Goal: Find specific page/section: Find specific page/section

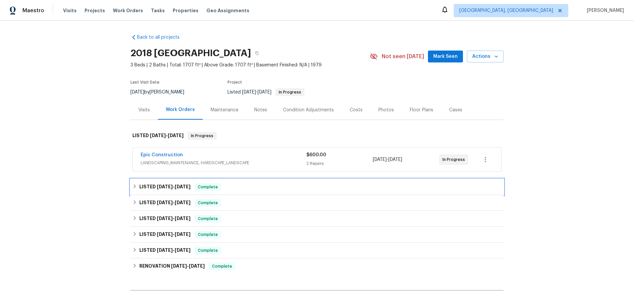
click at [188, 183] on div "LISTED [DATE] - [DATE] Complete" at bounding box center [316, 187] width 369 height 8
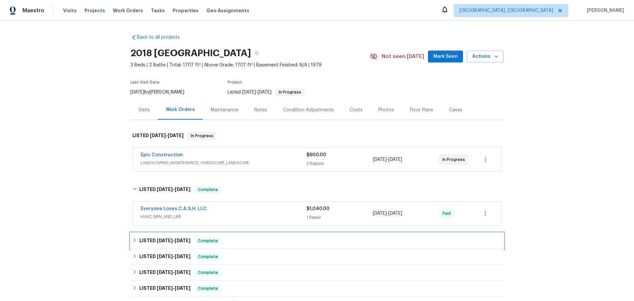
click at [161, 237] on h6 "LISTED [DATE] - [DATE]" at bounding box center [164, 241] width 51 height 8
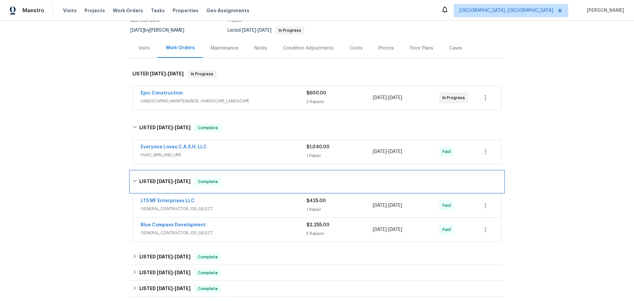
scroll to position [112, 0]
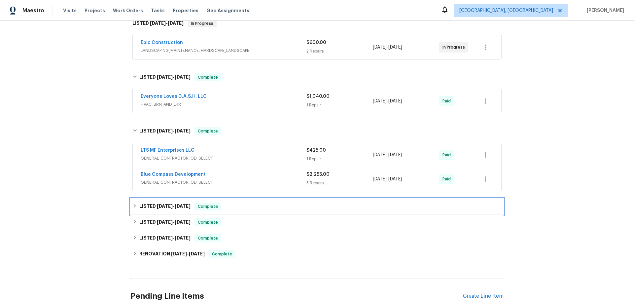
click at [184, 198] on div "LISTED [DATE] - [DATE] Complete" at bounding box center [316, 206] width 373 height 16
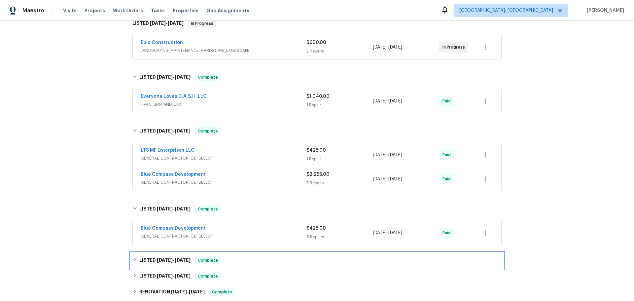
click at [195, 257] on span "Complete" at bounding box center [207, 260] width 25 height 7
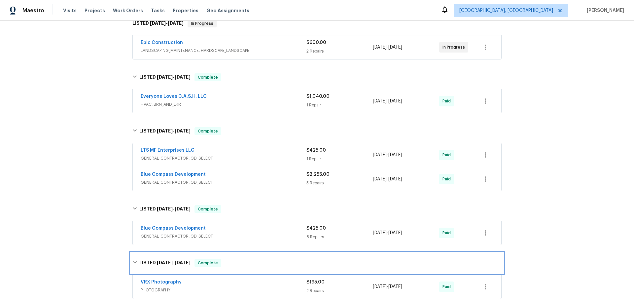
scroll to position [177, 0]
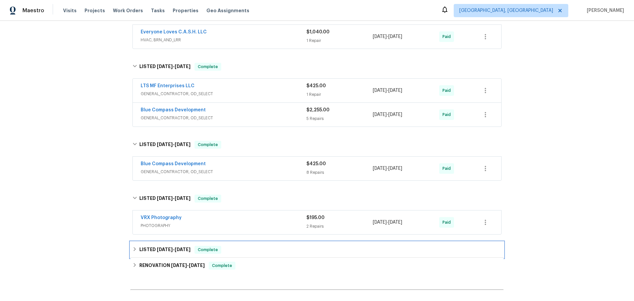
click at [183, 242] on div "LISTED [DATE] - [DATE] Complete" at bounding box center [316, 250] width 373 height 16
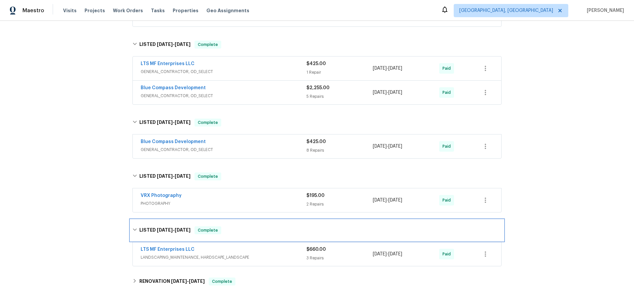
scroll to position [209, 0]
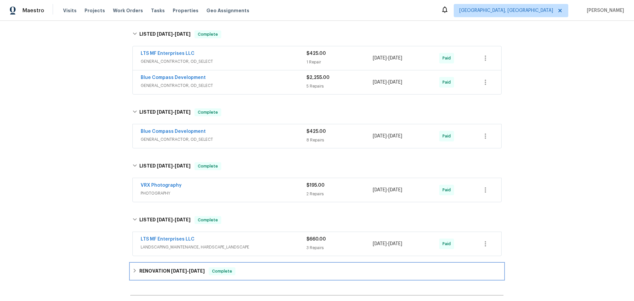
click at [162, 267] on h6 "RENOVATION [DATE] - [DATE]" at bounding box center [171, 271] width 65 height 8
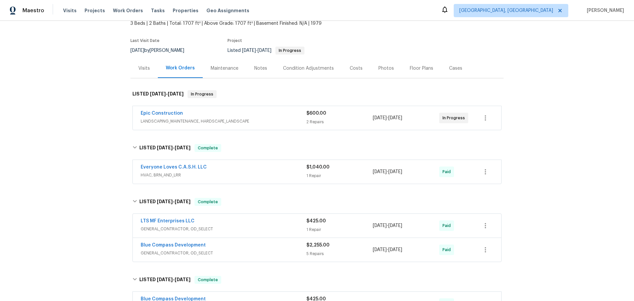
scroll to position [0, 0]
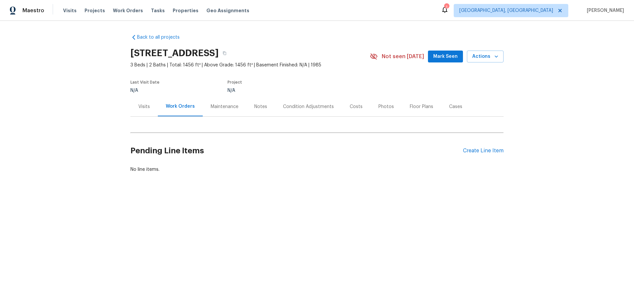
click at [137, 97] on div "Visits" at bounding box center [143, 106] width 27 height 19
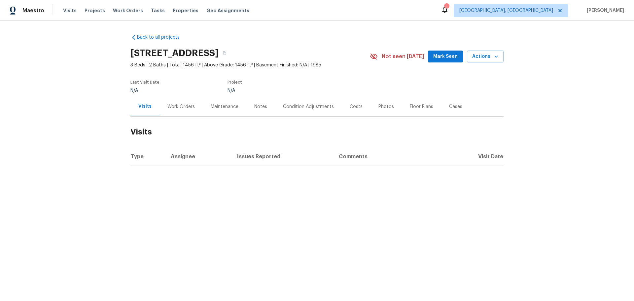
click at [171, 103] on div "Work Orders" at bounding box center [180, 106] width 27 height 7
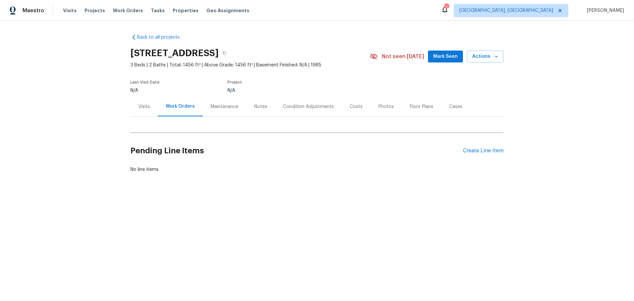
drag, startPoint x: 70, startPoint y: 161, endPoint x: 77, endPoint y: 154, distance: 10.0
click at [76, 154] on div "Back to all projects 232 W Utopia Rd, Phoenix, AZ 85027 3 Beds | 2 Baths | Tota…" at bounding box center [317, 119] width 634 height 197
